Goal: Task Accomplishment & Management: Use online tool/utility

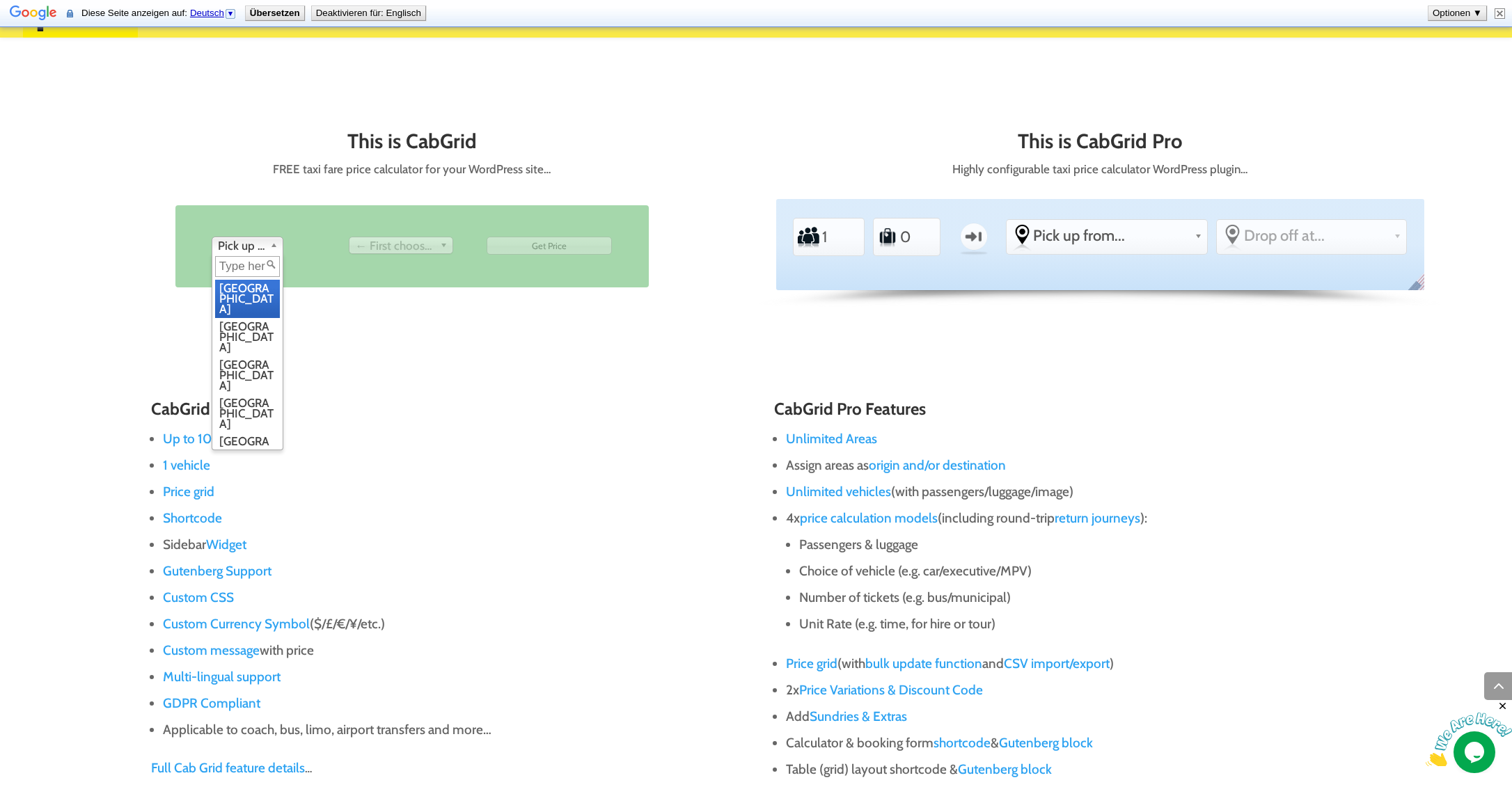
click at [274, 245] on b at bounding box center [276, 245] width 13 height 16
type input "77966"
click at [346, 338] on div "This is CabGrid FREE taxi fare price calculator for your WordPress site… From P…" at bounding box center [756, 228] width 1336 height 253
click at [430, 243] on span "← First choose pick up" at bounding box center [394, 245] width 79 height 16
click at [259, 242] on span "Pick up from" at bounding box center [241, 245] width 46 height 16
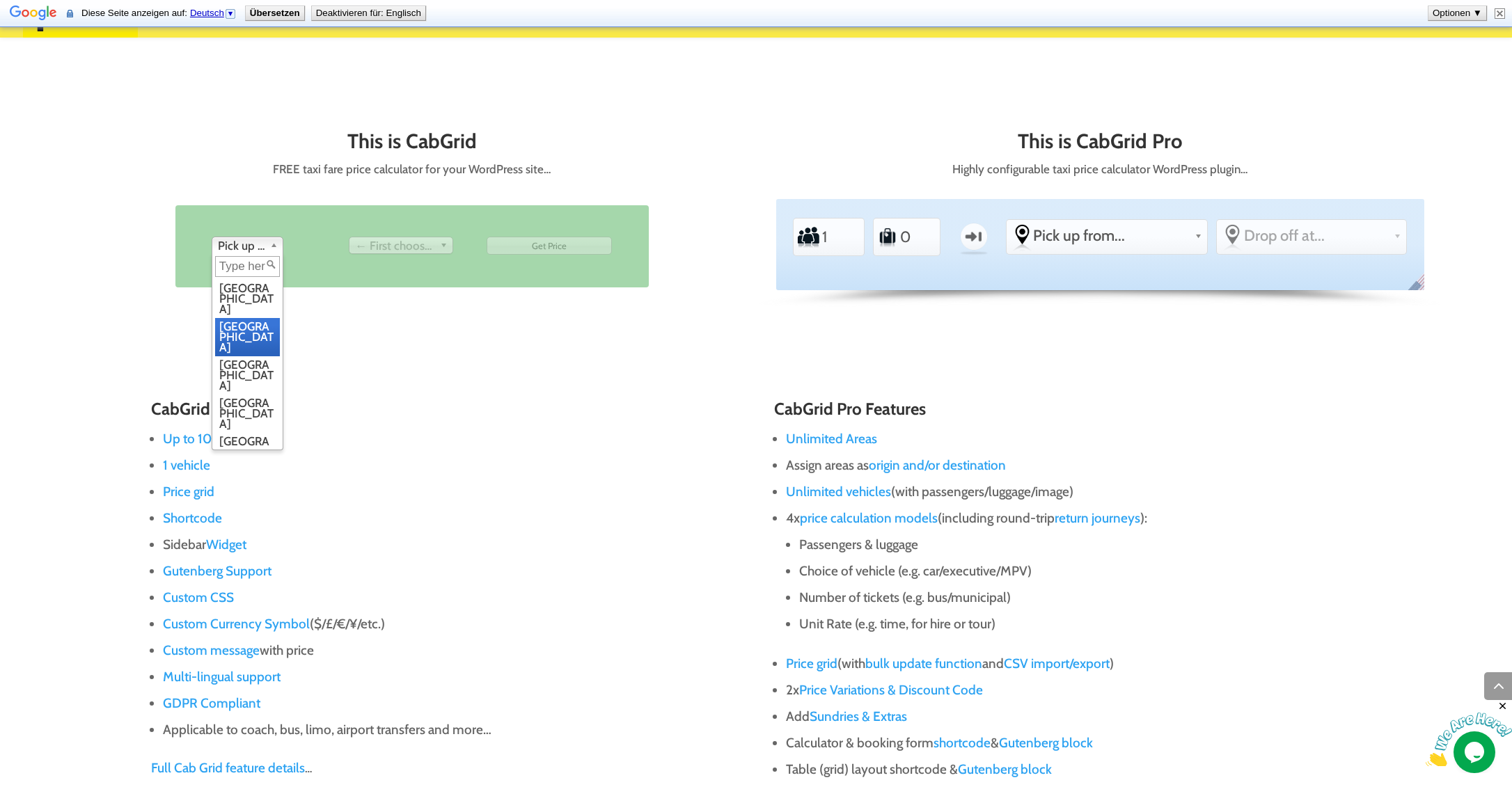
click at [251, 318] on li "[GEOGRAPHIC_DATA]" at bounding box center [247, 337] width 65 height 38
click at [423, 246] on span "← First choose pick up" at bounding box center [394, 245] width 79 height 16
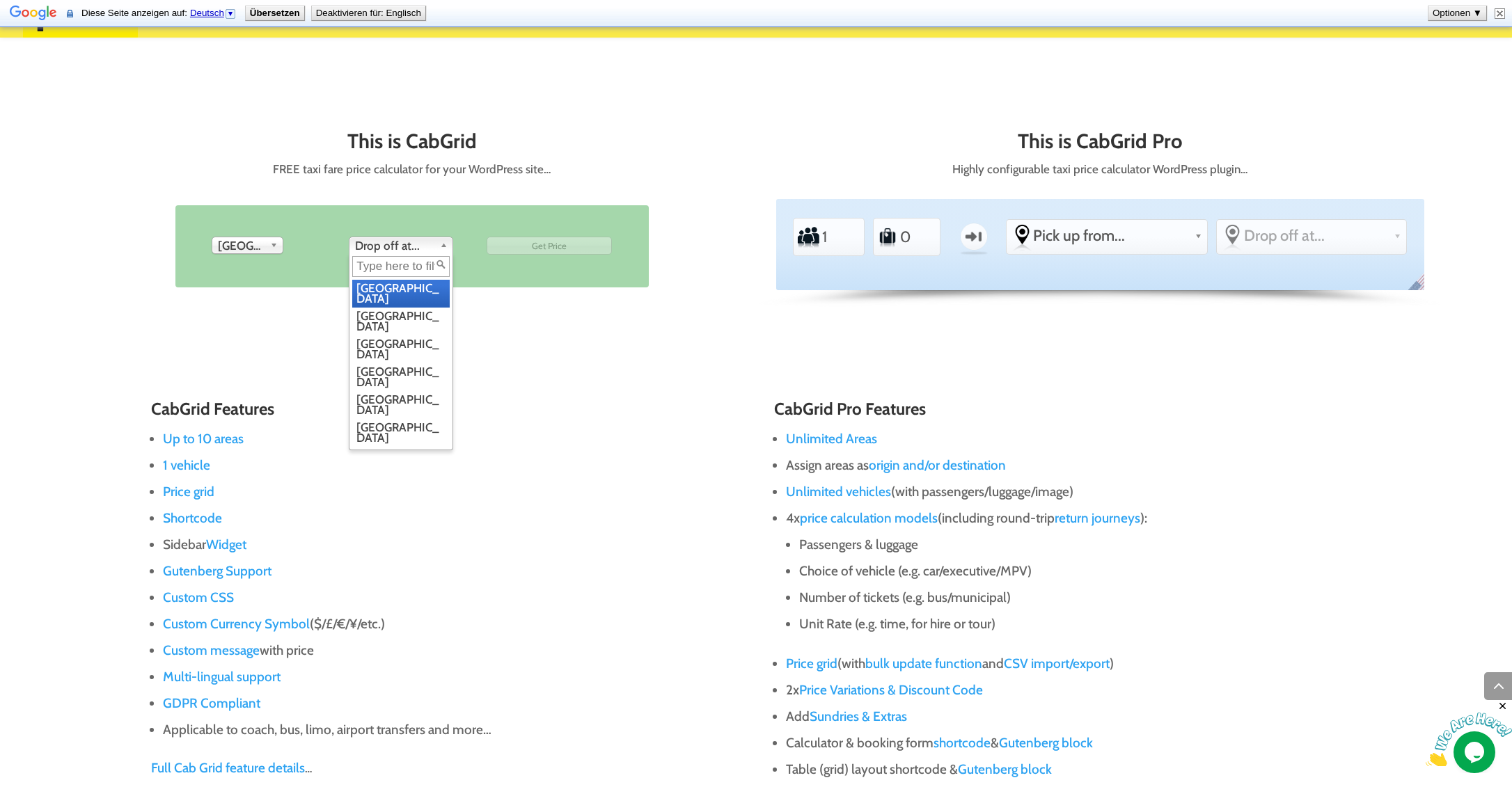
click at [434, 249] on span "Drop off at..." at bounding box center [394, 245] width 79 height 16
click at [400, 310] on li "[GEOGRAPHIC_DATA]" at bounding box center [400, 321] width 97 height 28
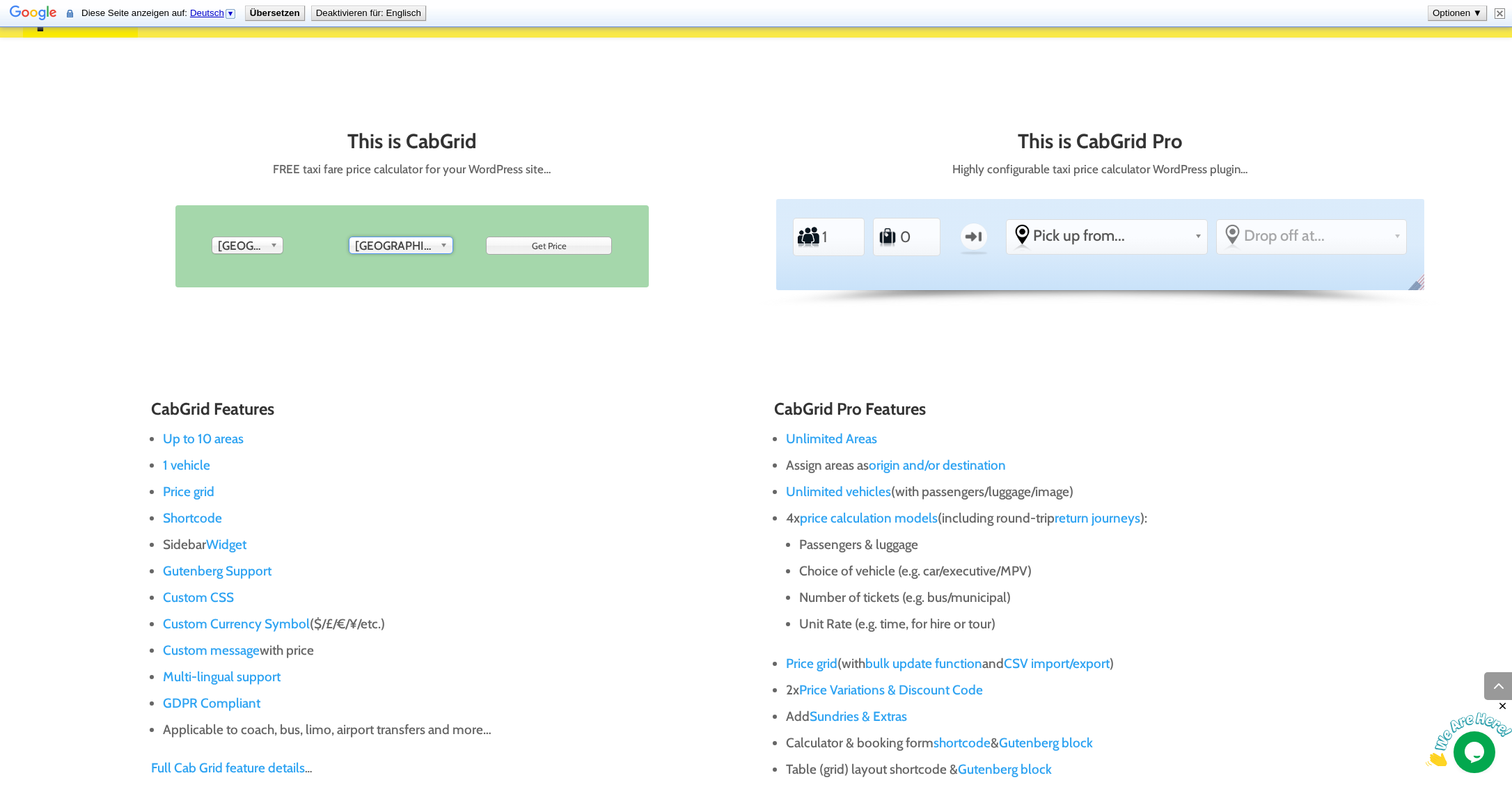
click at [563, 246] on input "Get Price" at bounding box center [549, 245] width 126 height 18
type input "Get Price"
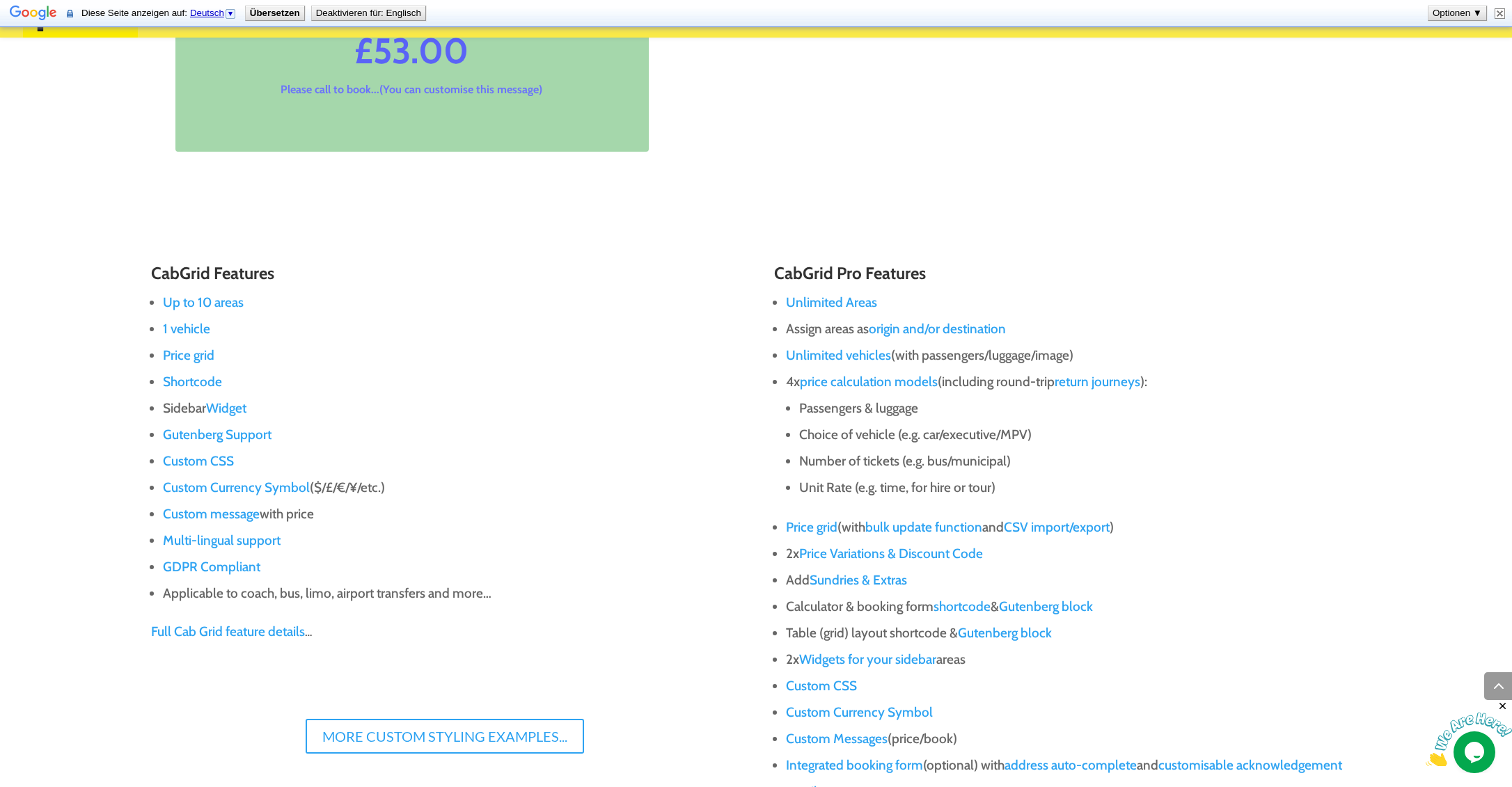
scroll to position [1073, 0]
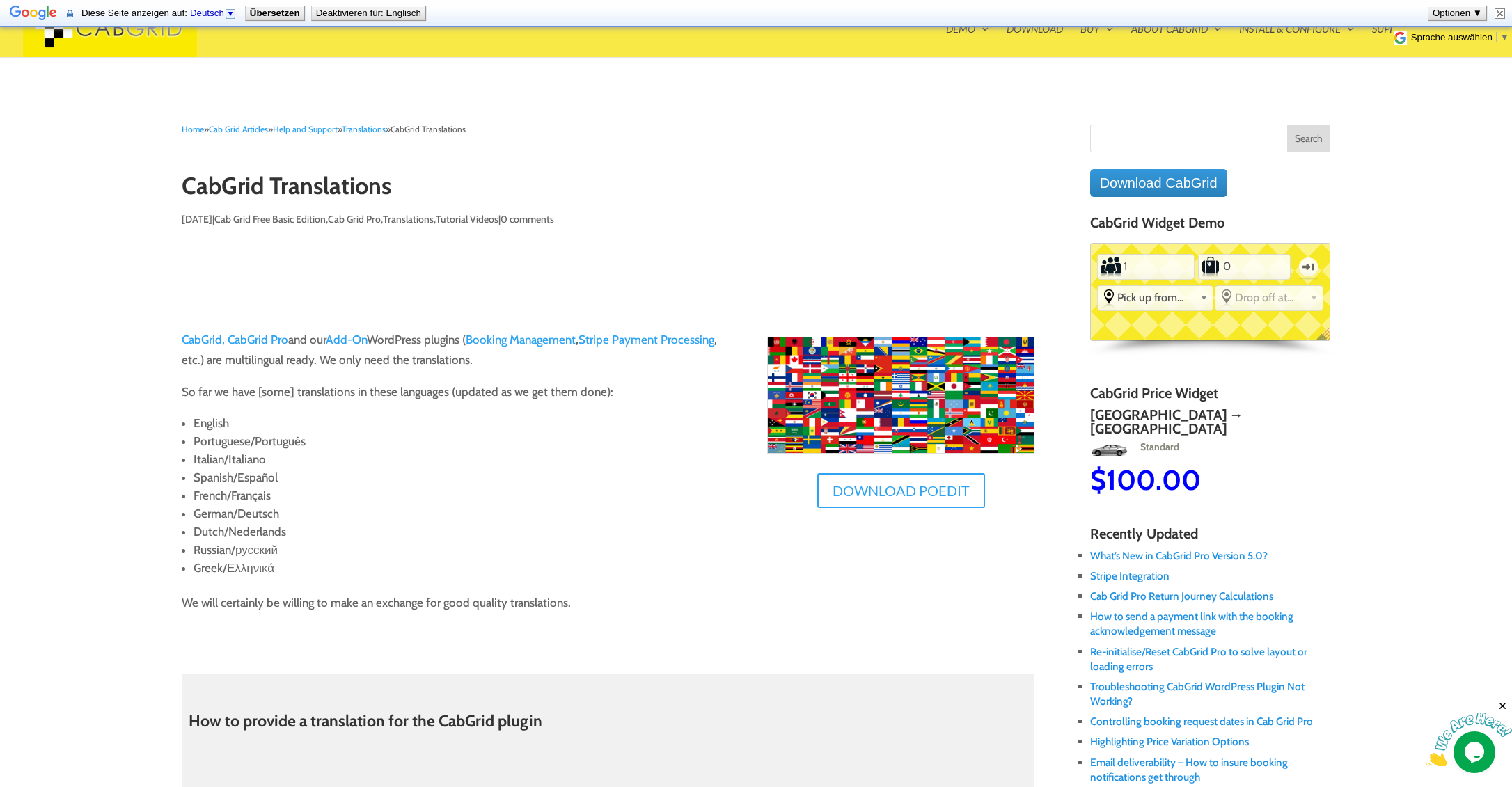
click at [198, 341] on link "CabGrid," at bounding box center [203, 339] width 43 height 14
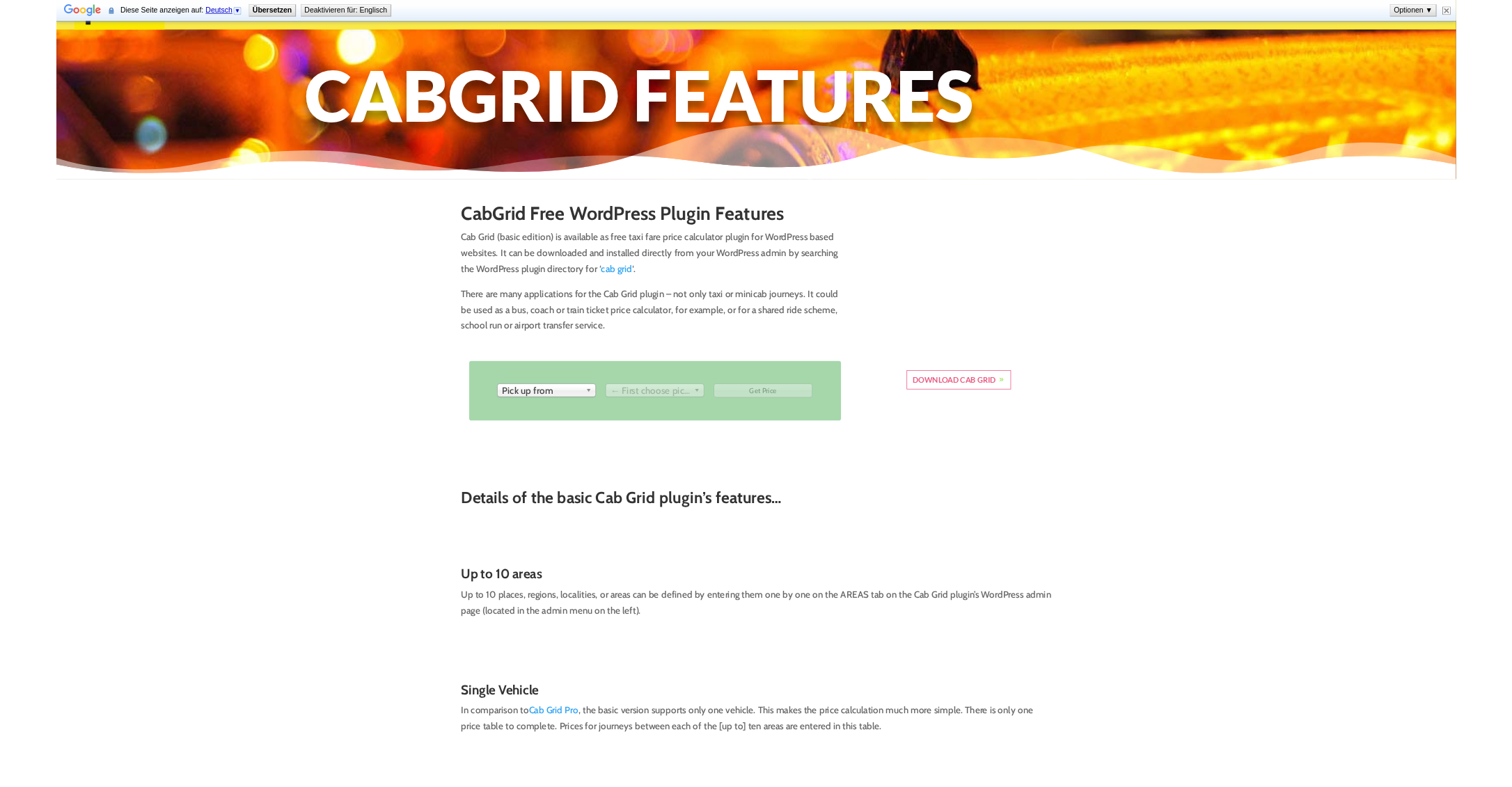
scroll to position [80, 0]
